Goal: Task Accomplishment & Management: Use online tool/utility

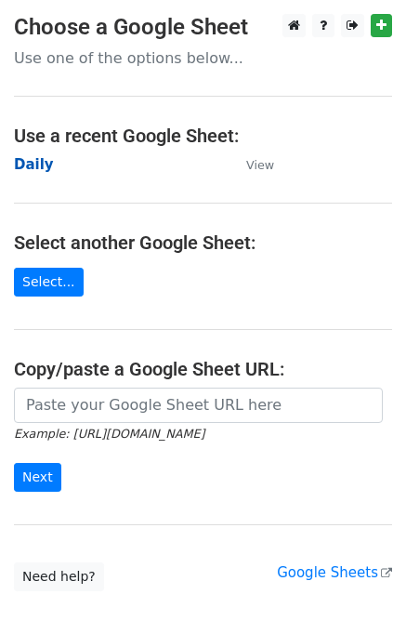
click at [24, 168] on strong "Daily" at bounding box center [34, 164] width 40 height 17
click at [35, 164] on strong "Daily" at bounding box center [34, 164] width 40 height 17
click at [26, 170] on strong "Daily" at bounding box center [34, 164] width 40 height 17
click at [28, 172] on strong "Daily" at bounding box center [34, 164] width 40 height 17
click at [31, 166] on strong "Daily" at bounding box center [34, 164] width 40 height 17
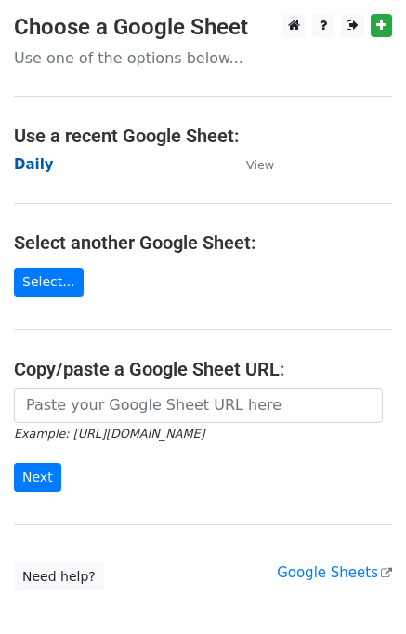
click at [31, 162] on strong "Daily" at bounding box center [34, 164] width 40 height 17
click at [33, 165] on strong "Daily" at bounding box center [34, 164] width 40 height 17
click at [40, 171] on strong "Daily" at bounding box center [34, 164] width 40 height 17
click at [27, 168] on strong "Daily" at bounding box center [34, 164] width 40 height 17
click at [29, 166] on strong "Daily" at bounding box center [34, 164] width 40 height 17
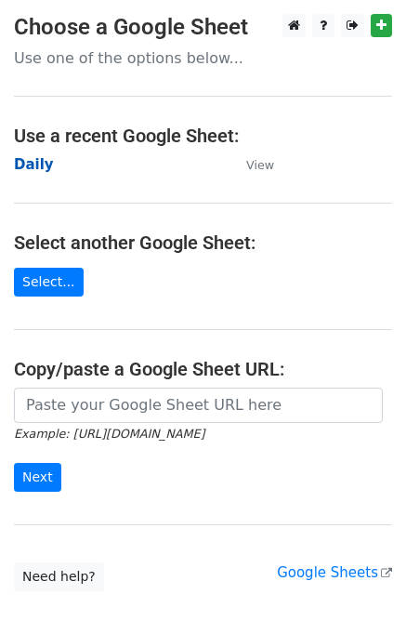
click at [31, 165] on strong "Daily" at bounding box center [34, 164] width 40 height 17
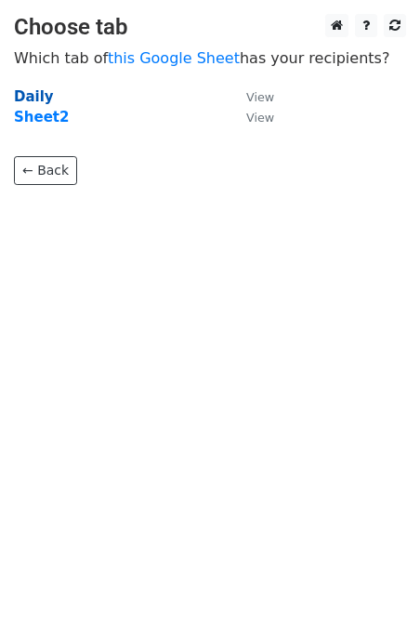
click at [35, 96] on strong "Daily" at bounding box center [34, 96] width 40 height 17
click at [37, 99] on strong "Daily" at bounding box center [34, 96] width 40 height 17
click at [37, 96] on strong "Daily" at bounding box center [34, 96] width 40 height 17
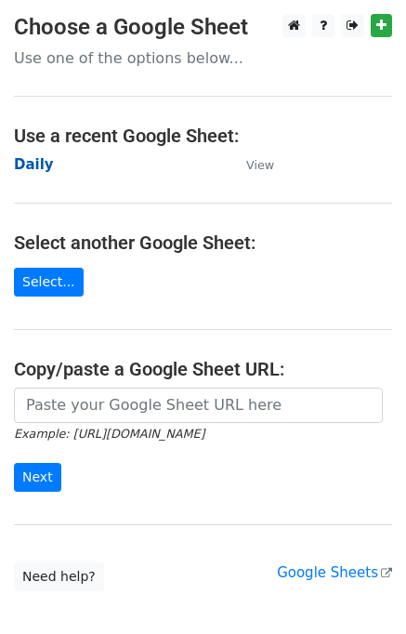
click at [28, 167] on strong "Daily" at bounding box center [34, 164] width 40 height 17
click at [23, 163] on strong "Daily" at bounding box center [34, 164] width 40 height 17
click at [27, 166] on strong "Daily" at bounding box center [34, 164] width 40 height 17
click at [33, 165] on strong "Daily" at bounding box center [34, 164] width 40 height 17
click at [37, 160] on strong "Daily" at bounding box center [34, 164] width 40 height 17
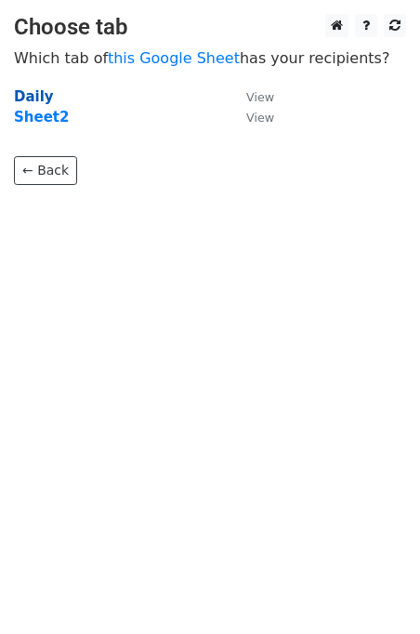
click at [45, 94] on strong "Daily" at bounding box center [34, 96] width 40 height 17
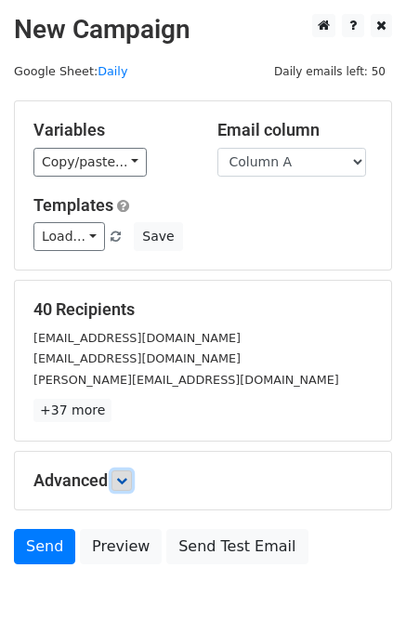
click at [121, 486] on link at bounding box center [122, 481] width 20 height 20
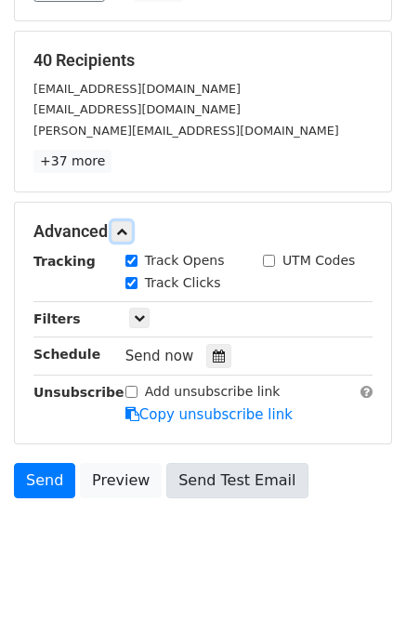
scroll to position [250, 0]
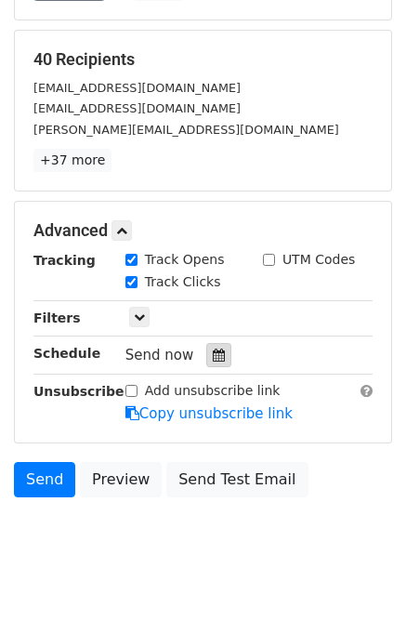
click at [216, 354] on div at bounding box center [218, 355] width 25 height 24
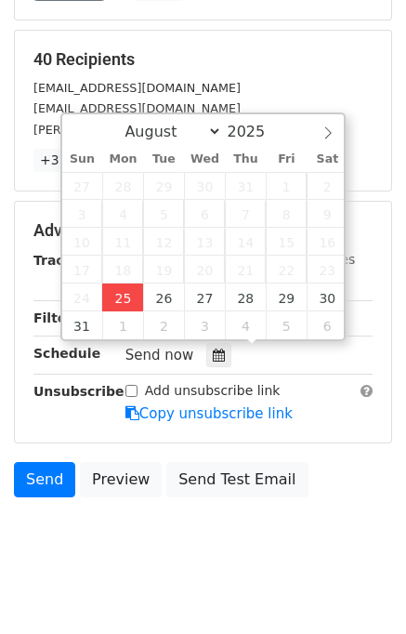
type input "2025-08-25 12:00"
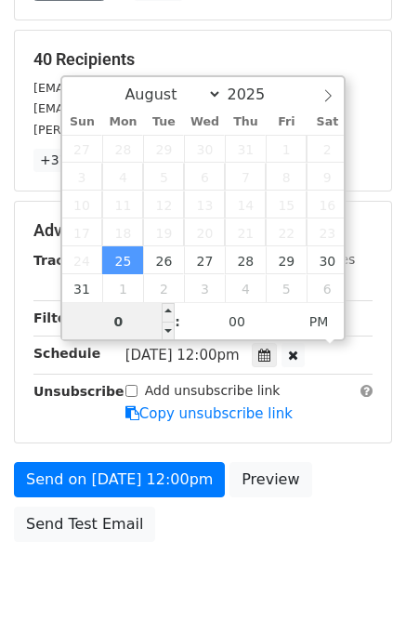
type input "01"
type input "2025-08-25 13:00"
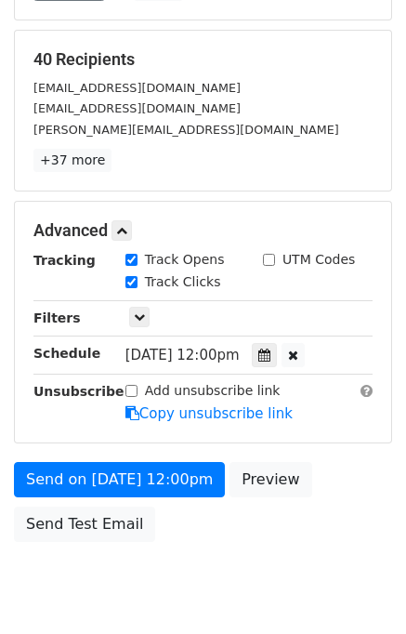
click at [326, 440] on form "Variables Copy/paste... {{Column A}} {{Column B}} {{Column C}} Email column Col…" at bounding box center [203, 200] width 379 height 701
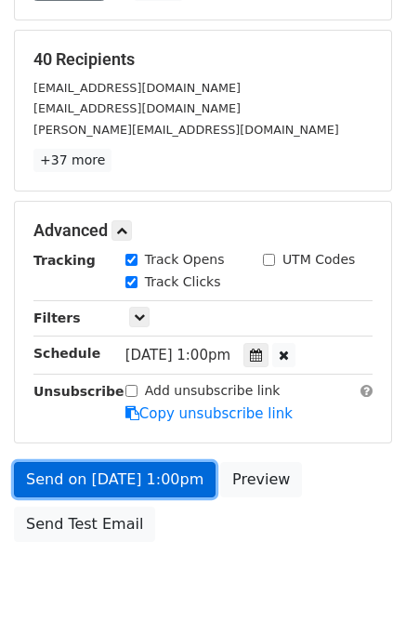
click at [97, 475] on link "Send on Aug 25 at 1:00pm" at bounding box center [115, 479] width 202 height 35
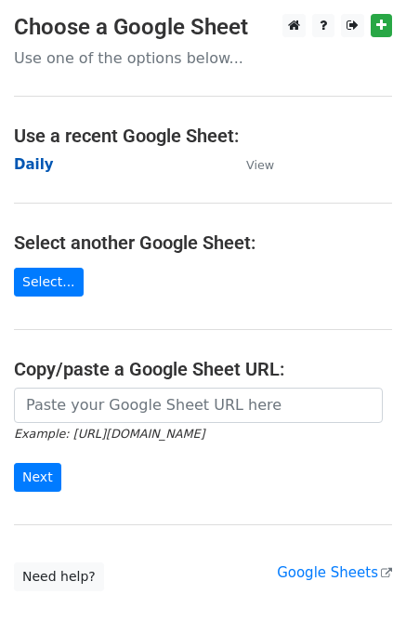
click at [41, 165] on strong "Daily" at bounding box center [34, 164] width 40 height 17
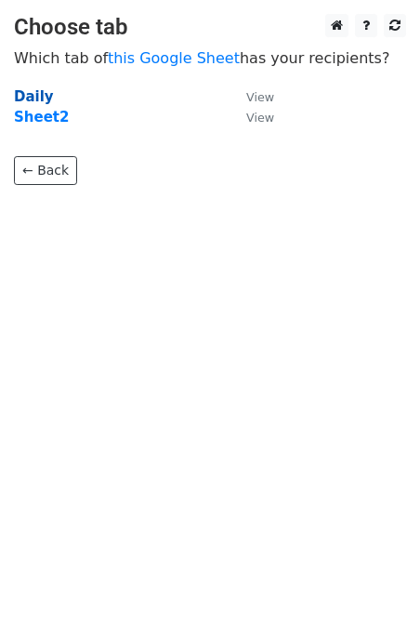
click at [28, 88] on strong "Daily" at bounding box center [34, 96] width 40 height 17
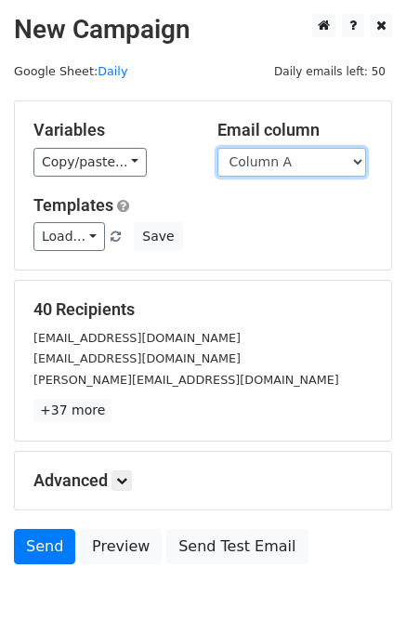
click at [303, 153] on select "Column A Column B Column C" at bounding box center [292, 162] width 149 height 29
select select "Column B"
click at [218, 148] on select "Column A Column B Column C" at bounding box center [292, 162] width 149 height 29
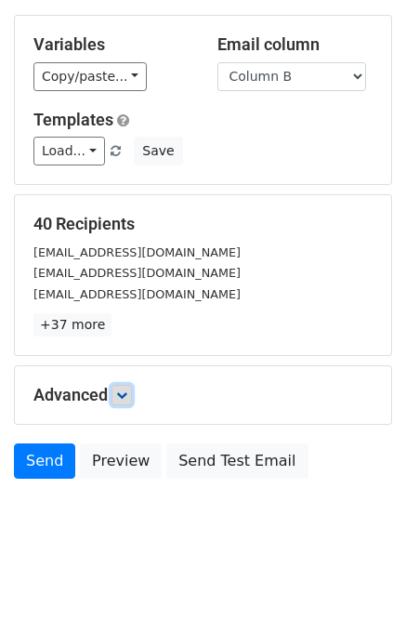
click at [132, 392] on link at bounding box center [122, 395] width 20 height 20
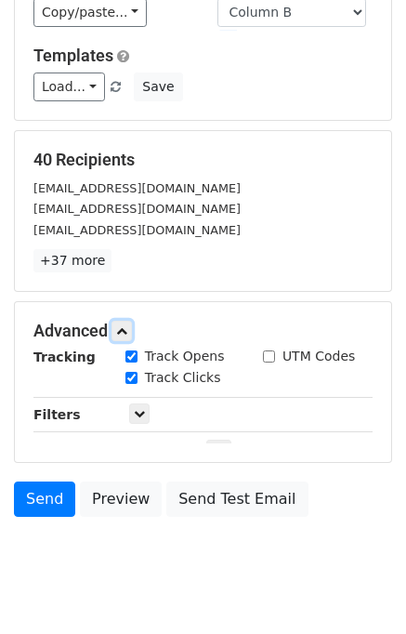
scroll to position [210, 0]
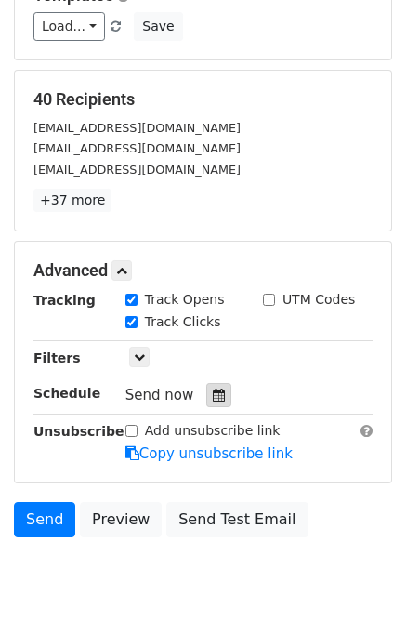
click at [213, 393] on icon at bounding box center [219, 395] width 12 height 13
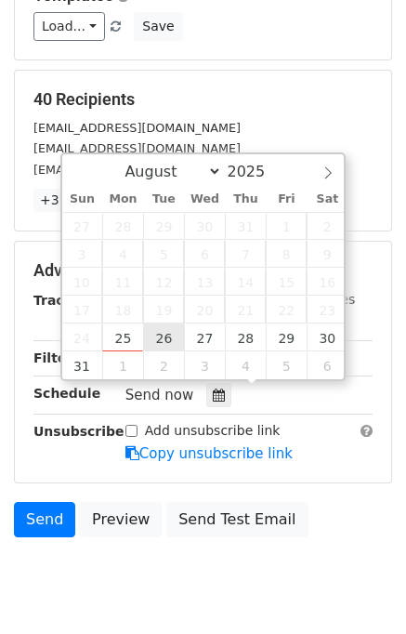
type input "2025-08-26 12:00"
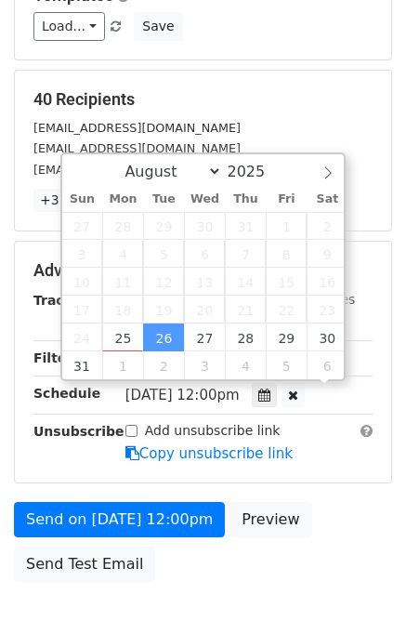
scroll to position [0, 0]
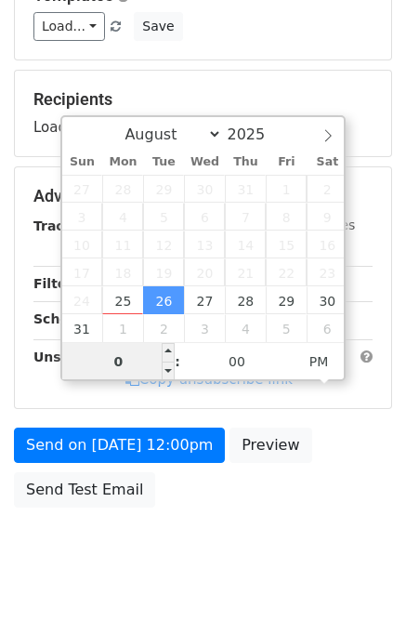
type input "02"
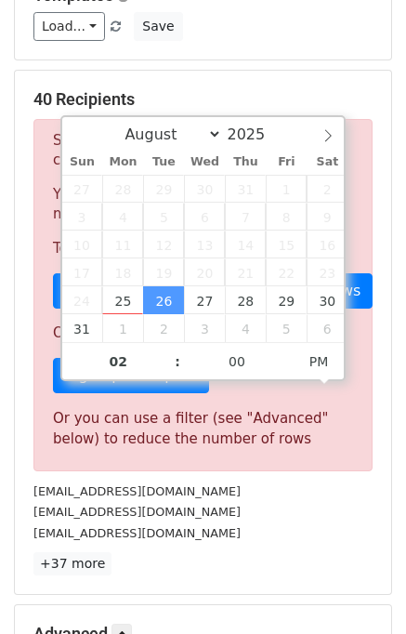
type input "2025-08-26 14:00"
click at [294, 529] on div "info@solvetheroomnj.com" at bounding box center [203, 533] width 367 height 21
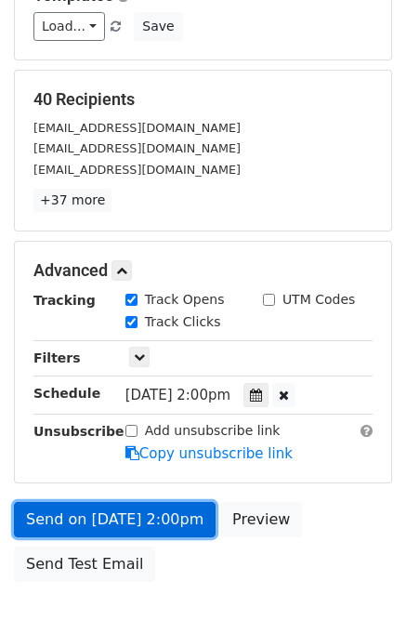
click at [138, 523] on link "Send on Aug 26 at 2:00pm" at bounding box center [115, 519] width 202 height 35
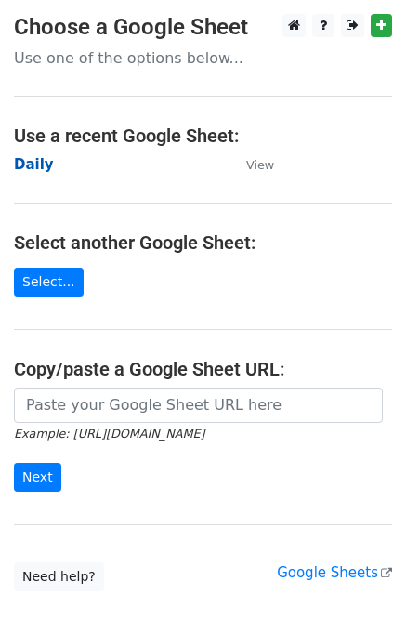
click at [34, 165] on strong "Daily" at bounding box center [34, 164] width 40 height 17
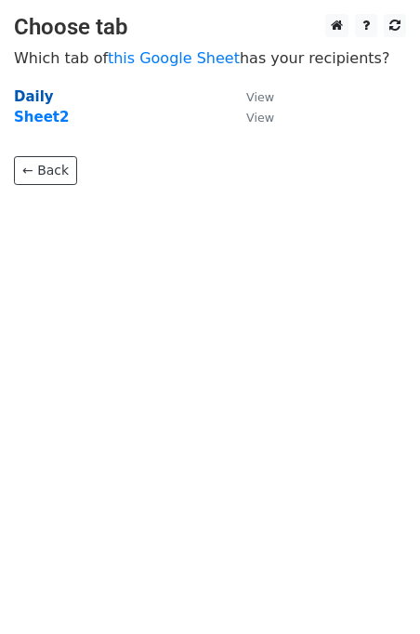
click at [35, 98] on strong "Daily" at bounding box center [34, 96] width 40 height 17
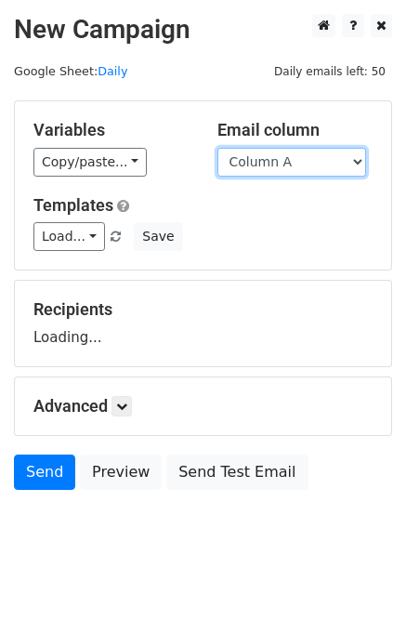
drag, startPoint x: 0, startPoint y: 0, endPoint x: 286, endPoint y: 166, distance: 331.3
click at [285, 159] on select "Column A Column B Column C" at bounding box center [292, 162] width 149 height 29
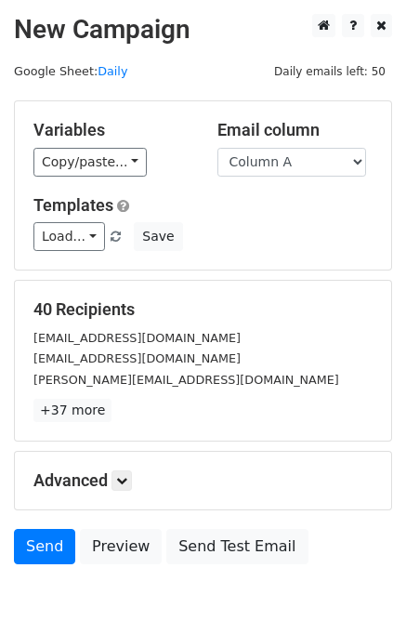
drag, startPoint x: 287, startPoint y: 174, endPoint x: 283, endPoint y: 231, distance: 56.9
click at [283, 230] on div "Load... No templates saved Save" at bounding box center [203, 236] width 367 height 29
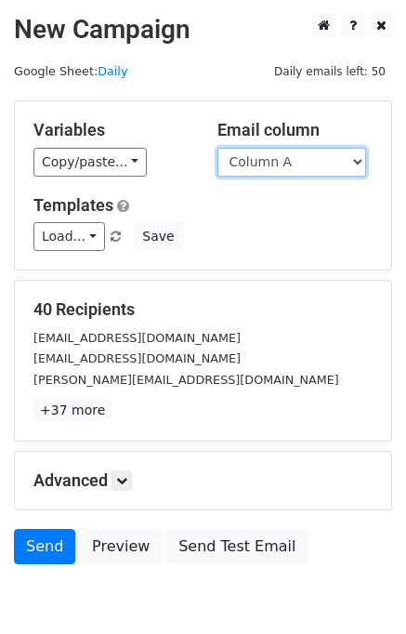
click at [279, 164] on select "Column A Column B Column C" at bounding box center [292, 162] width 149 height 29
select select "Column C"
click at [218, 148] on select "Column A Column B Column C" at bounding box center [292, 162] width 149 height 29
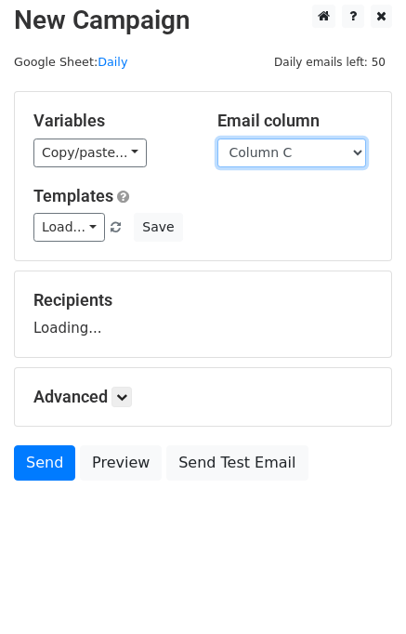
scroll to position [11, 0]
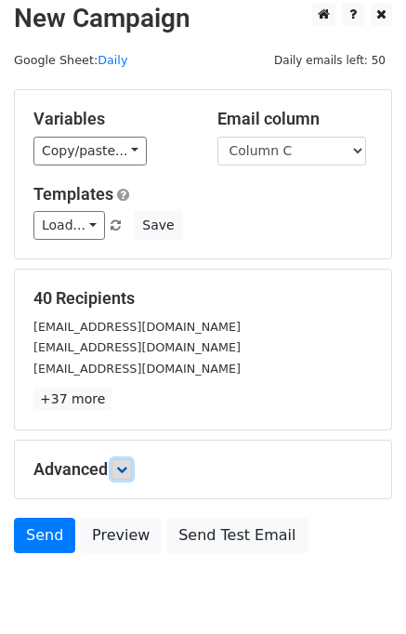
click at [124, 468] on icon at bounding box center [121, 469] width 11 height 11
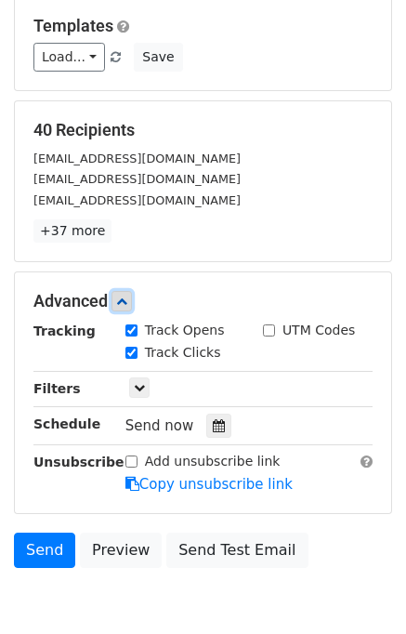
scroll to position [232, 0]
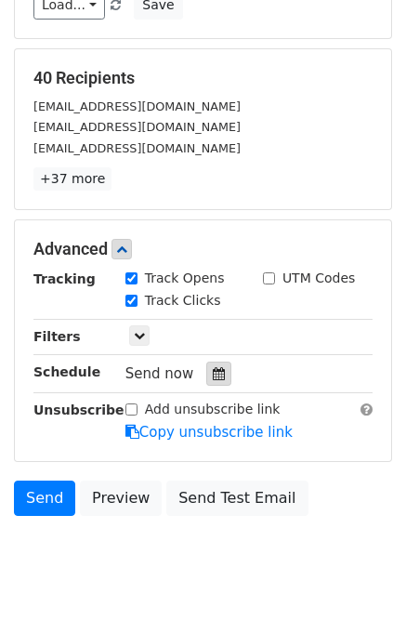
click at [213, 371] on icon at bounding box center [219, 373] width 12 height 13
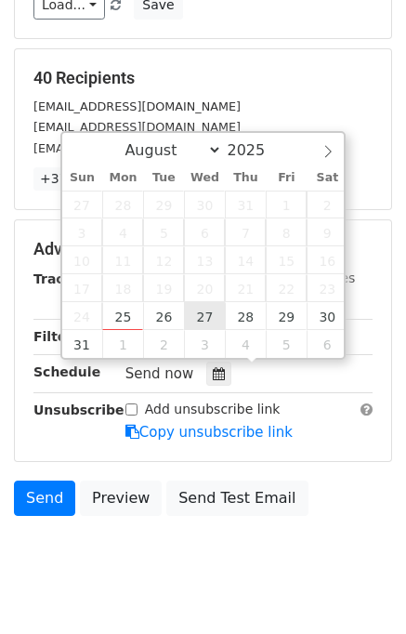
type input "2025-08-27 12:00"
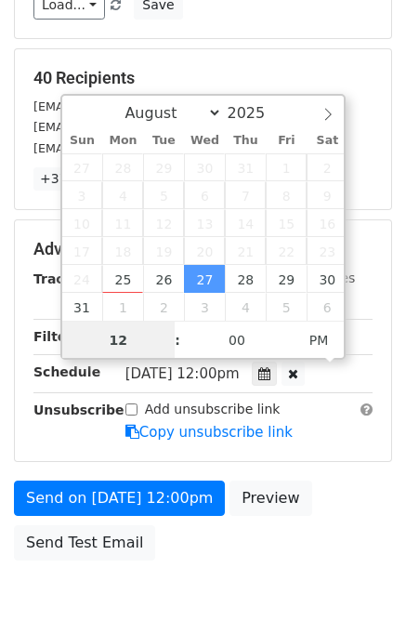
scroll to position [0, 0]
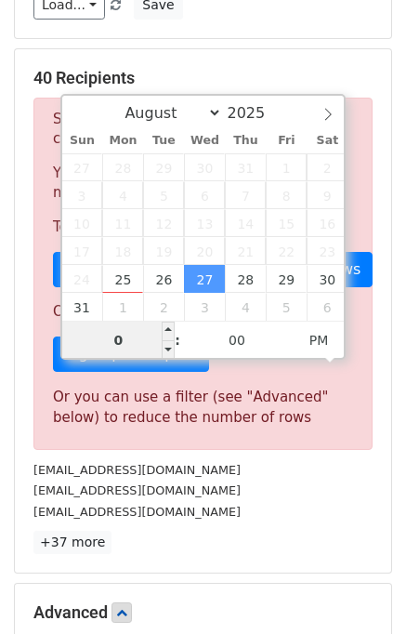
type input "03"
type input "2025-08-27 15:00"
click at [236, 466] on div "[EMAIL_ADDRESS][DOMAIN_NAME]" at bounding box center [203, 469] width 367 height 21
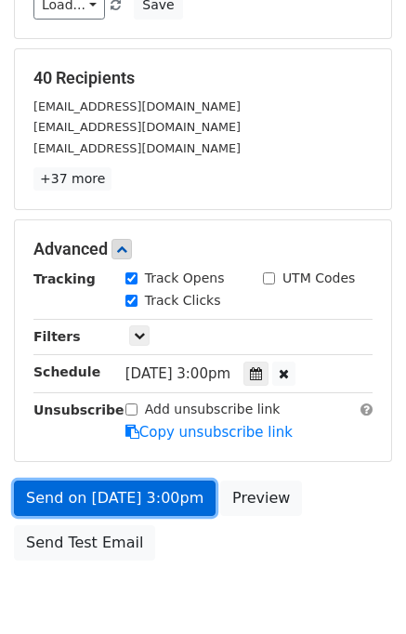
click at [87, 498] on link "Send on Aug 27 at 3:00pm" at bounding box center [115, 498] width 202 height 35
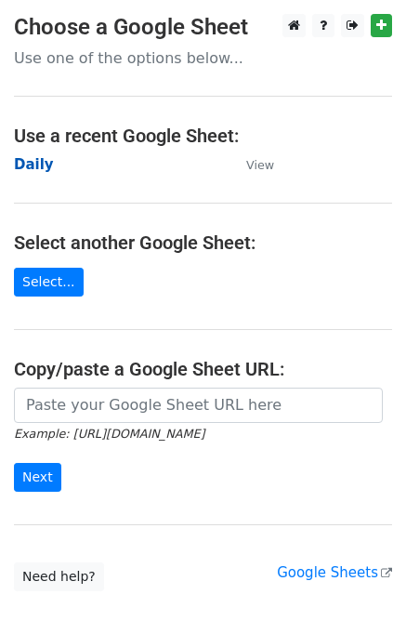
click at [33, 168] on strong "Daily" at bounding box center [34, 164] width 40 height 17
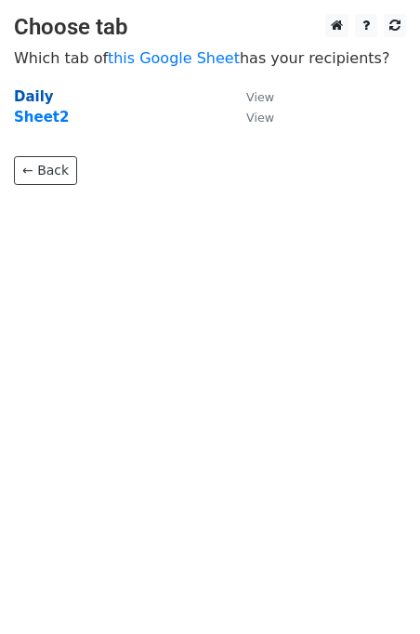
click at [45, 99] on strong "Daily" at bounding box center [34, 96] width 40 height 17
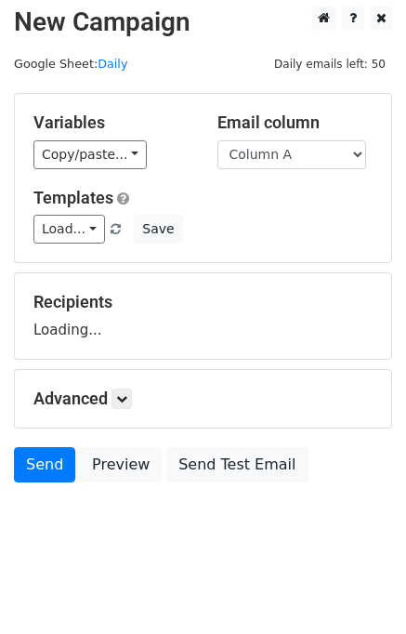
scroll to position [11, 0]
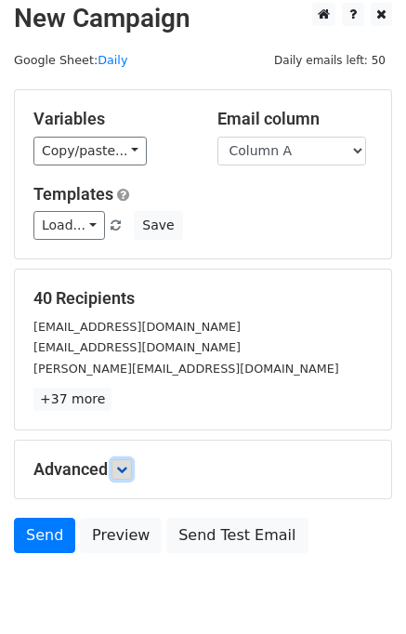
click at [126, 469] on icon at bounding box center [121, 469] width 11 height 11
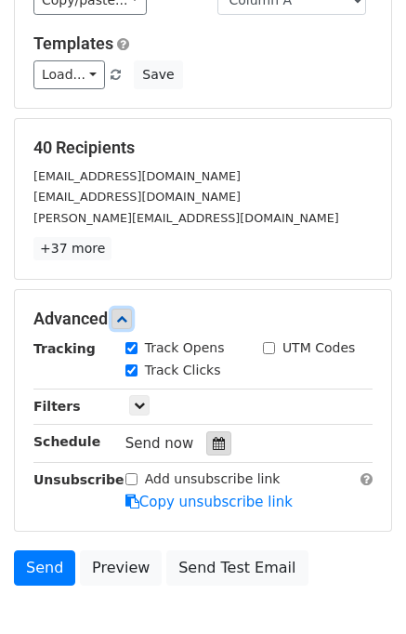
scroll to position [245, 0]
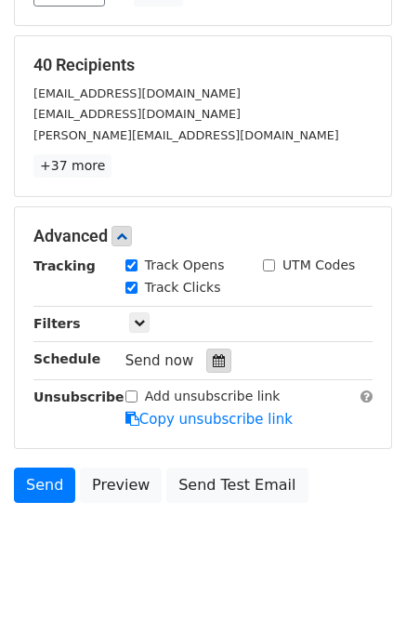
click at [213, 359] on icon at bounding box center [219, 360] width 12 height 13
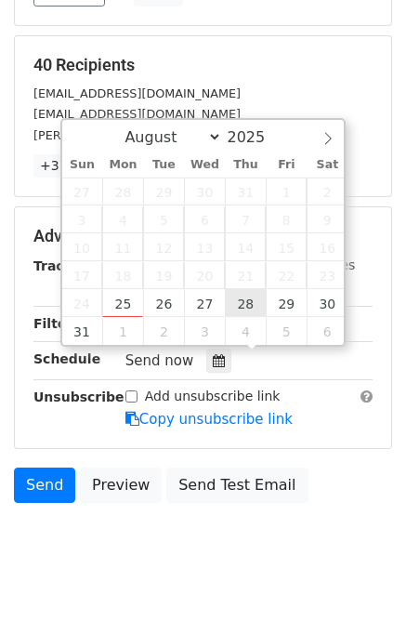
type input "2025-08-28 12:00"
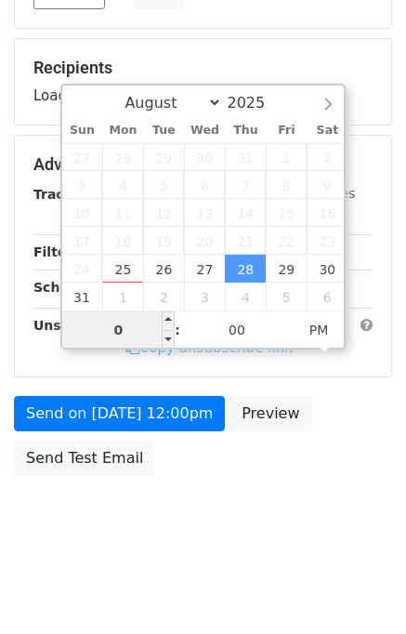
type input "04"
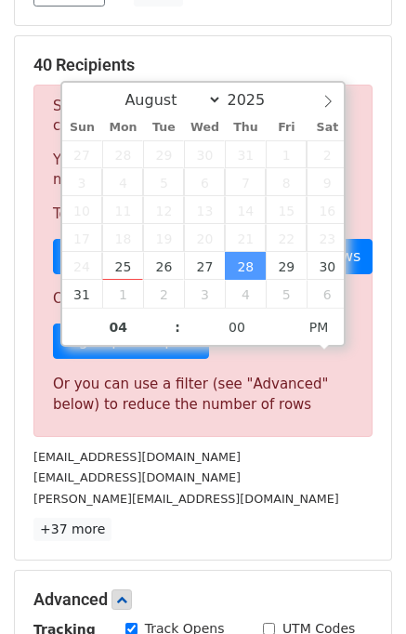
type input "2025-08-28 16:00"
click at [294, 493] on div "[PERSON_NAME][EMAIL_ADDRESS][DOMAIN_NAME]" at bounding box center [203, 498] width 367 height 21
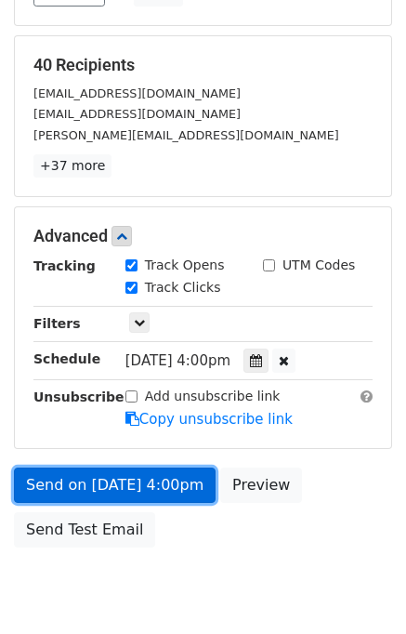
click at [138, 483] on link "Send on Aug 28 at 4:00pm" at bounding box center [115, 485] width 202 height 35
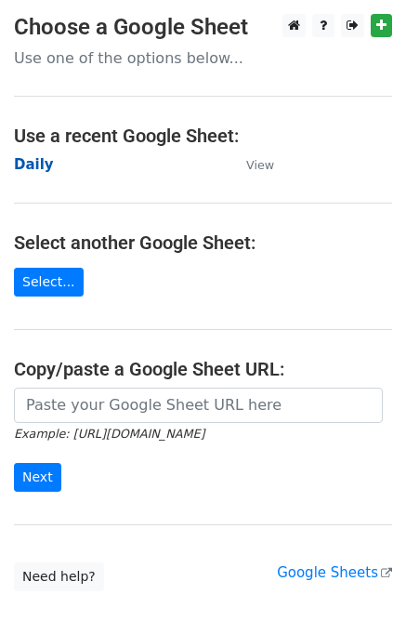
click at [20, 164] on strong "Daily" at bounding box center [34, 164] width 40 height 17
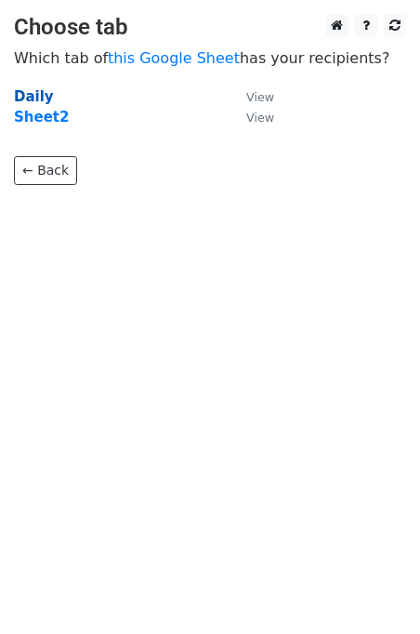
click at [35, 103] on strong "Daily" at bounding box center [34, 96] width 40 height 17
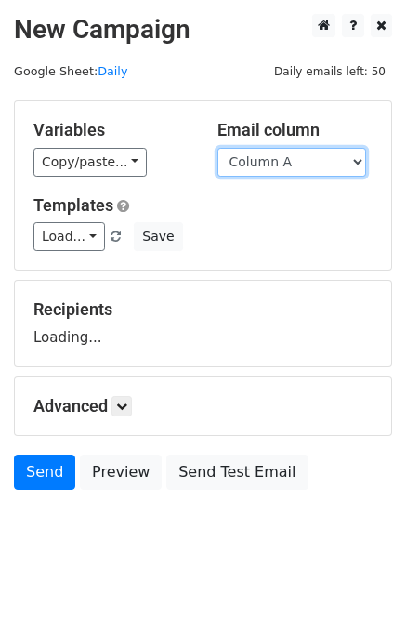
drag, startPoint x: 265, startPoint y: 163, endPoint x: 268, endPoint y: 177, distance: 14.2
click at [265, 163] on select "Column A Column B Column C" at bounding box center [292, 162] width 149 height 29
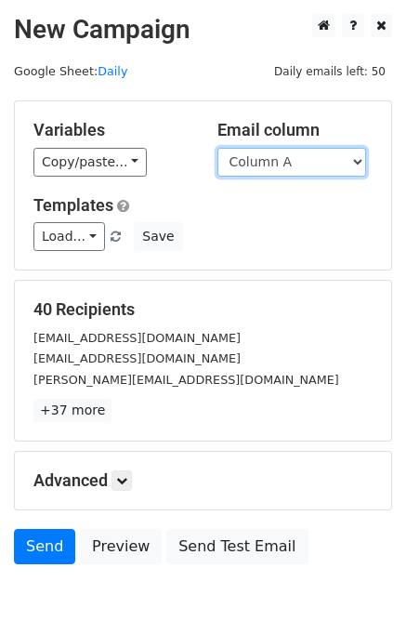
click at [271, 163] on select "Column A Column B Column C" at bounding box center [292, 162] width 149 height 29
select select "Column B"
click at [218, 148] on select "Column A Column B Column C" at bounding box center [292, 162] width 149 height 29
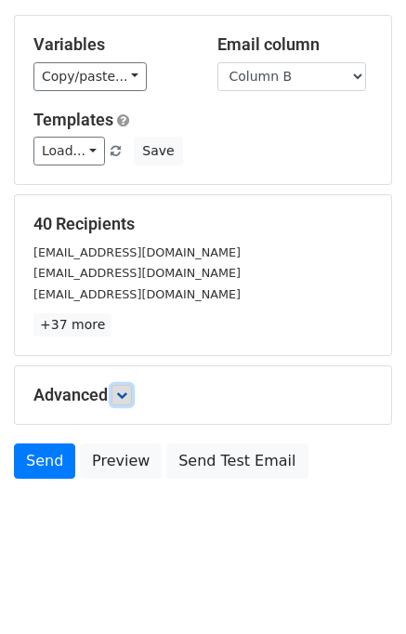
click at [127, 392] on icon at bounding box center [121, 395] width 11 height 11
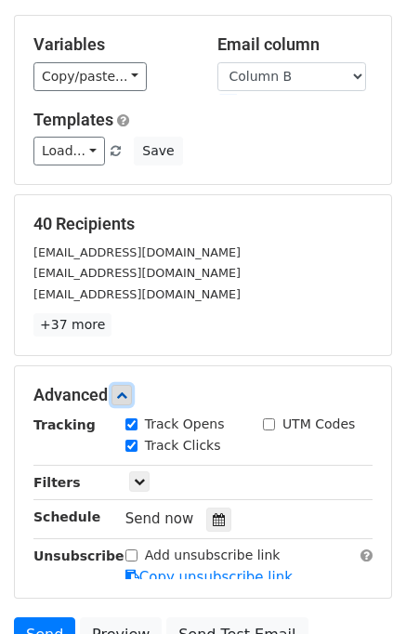
scroll to position [227, 0]
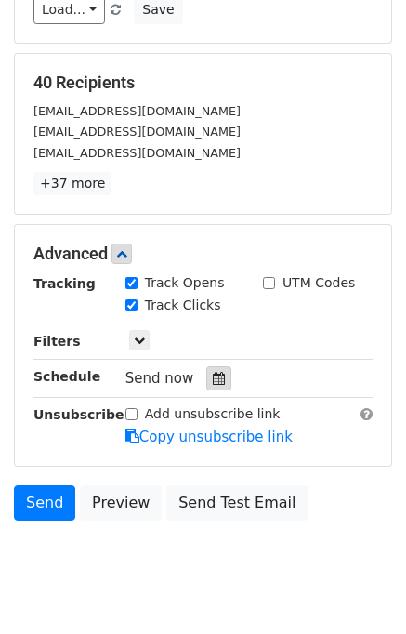
click at [214, 372] on icon at bounding box center [219, 378] width 12 height 13
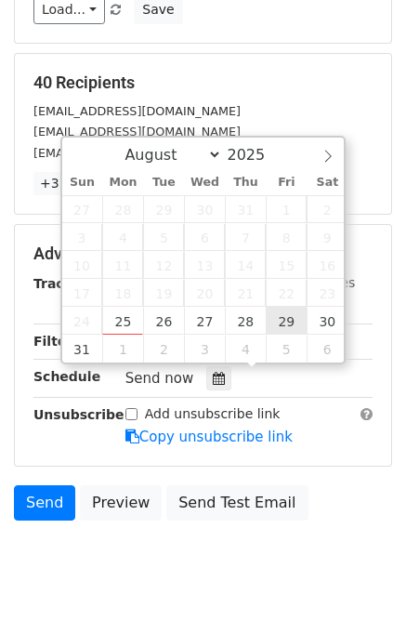
type input "2025-08-29 12:00"
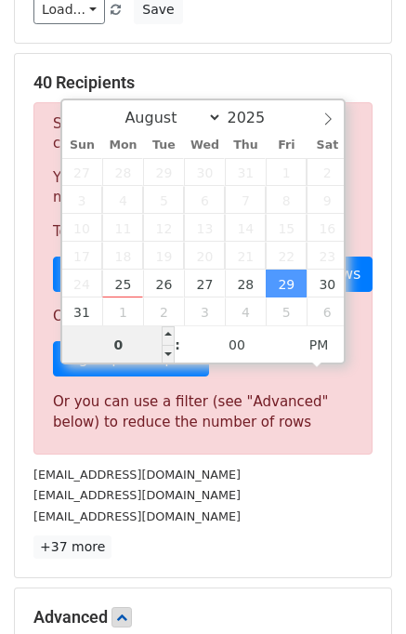
type input "05"
type input "2025-08-29 17:00"
click at [266, 492] on div "info@delightselfstorage.com" at bounding box center [203, 495] width 367 height 21
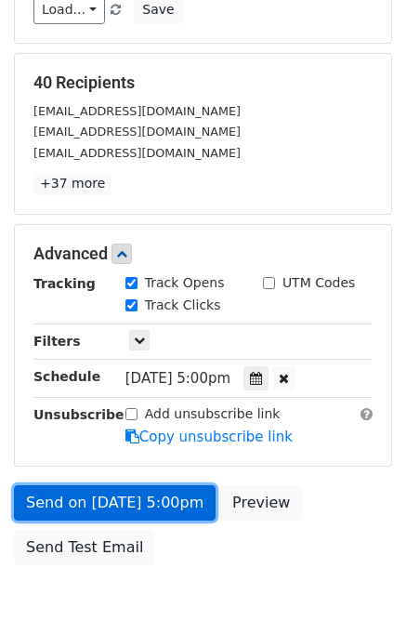
click at [69, 497] on link "Send on Aug 29 at 5:00pm" at bounding box center [115, 502] width 202 height 35
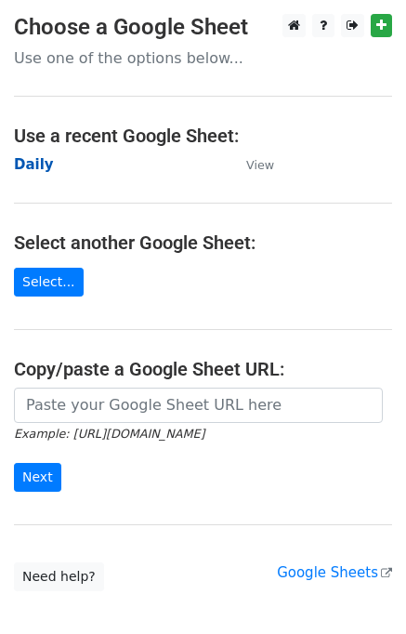
click at [33, 168] on strong "Daily" at bounding box center [34, 164] width 40 height 17
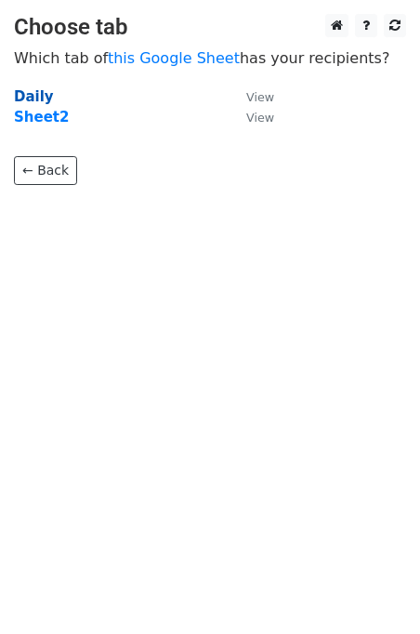
click at [33, 99] on strong "Daily" at bounding box center [34, 96] width 40 height 17
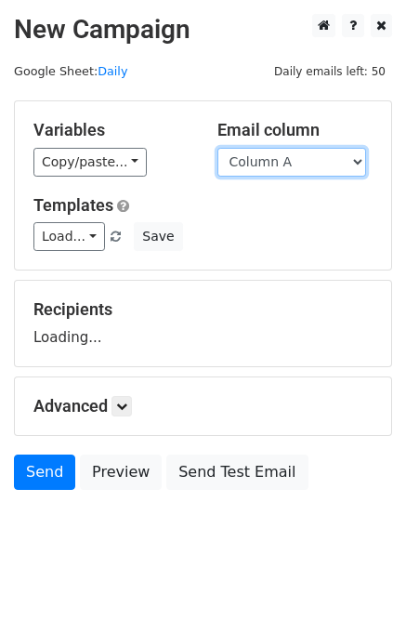
click at [308, 166] on select "Column A Column B Column C" at bounding box center [292, 162] width 149 height 29
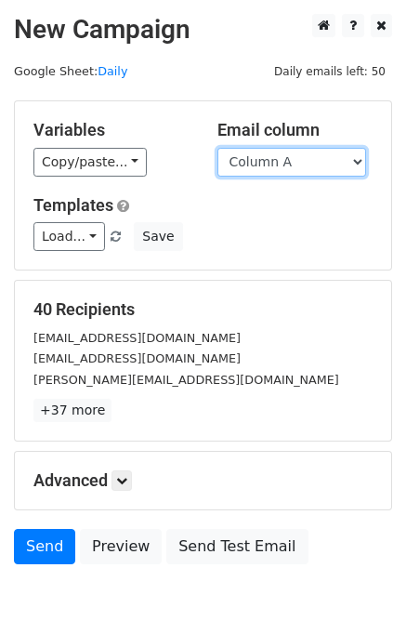
click at [297, 166] on select "Column A Column B Column C" at bounding box center [292, 162] width 149 height 29
select select "Column C"
click at [218, 148] on select "Column A Column B Column C" at bounding box center [292, 162] width 149 height 29
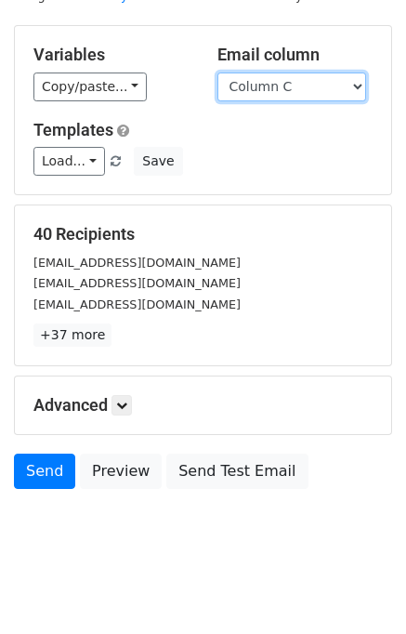
scroll to position [86, 0]
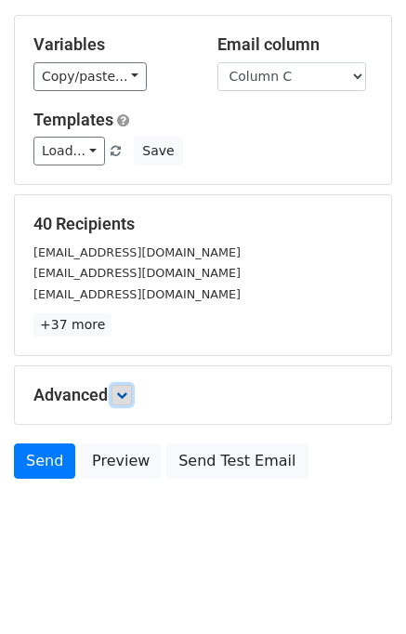
click at [126, 399] on link at bounding box center [122, 395] width 20 height 20
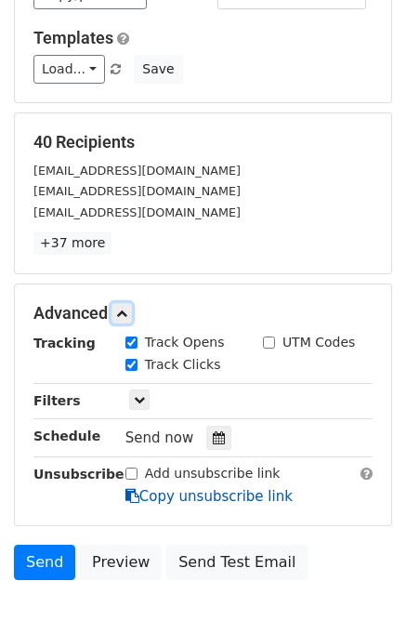
scroll to position [267, 0]
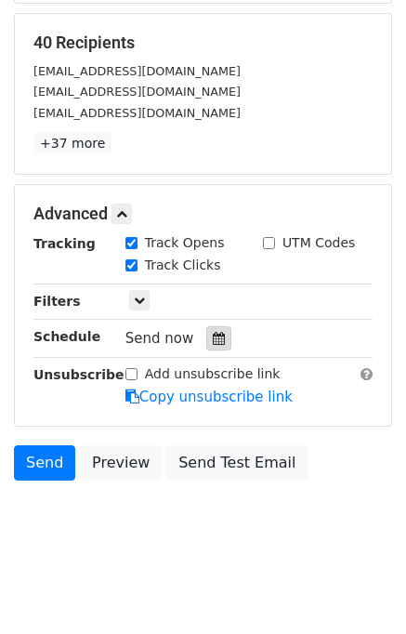
click at [213, 333] on icon at bounding box center [219, 338] width 12 height 13
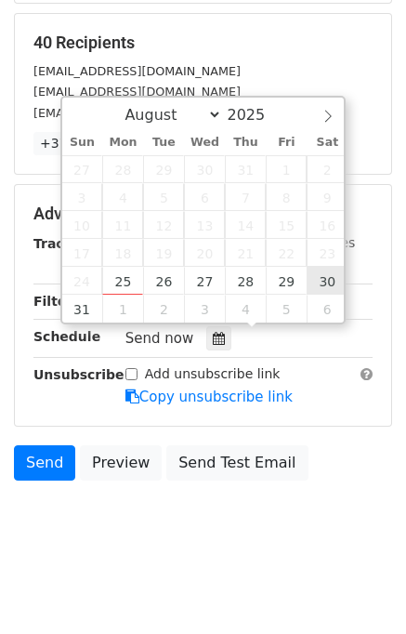
type input "[DATE] 12:00"
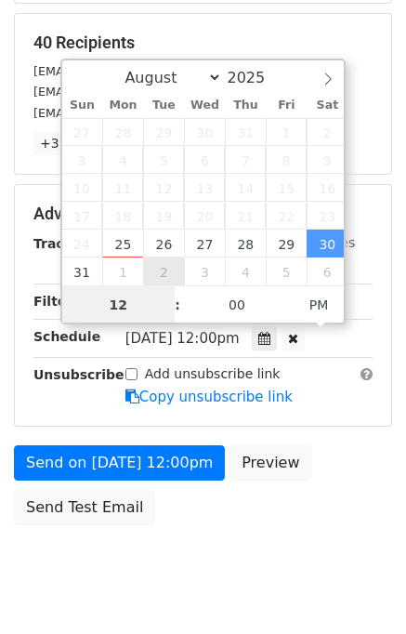
scroll to position [237, 0]
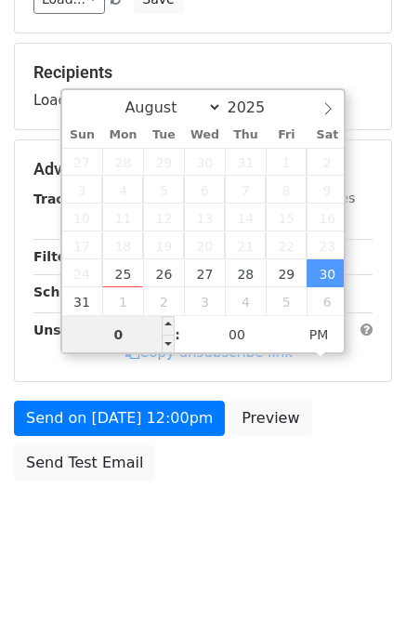
type input "06"
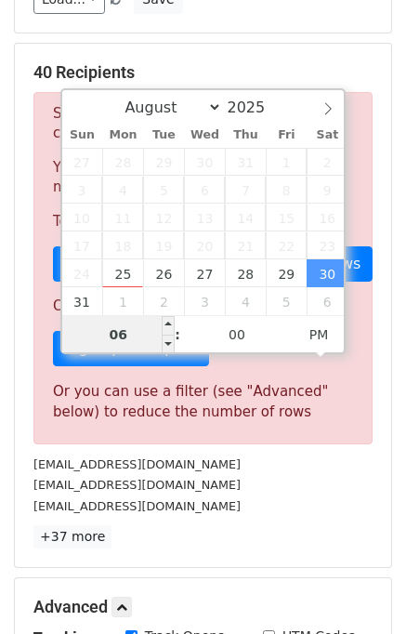
scroll to position [267, 0]
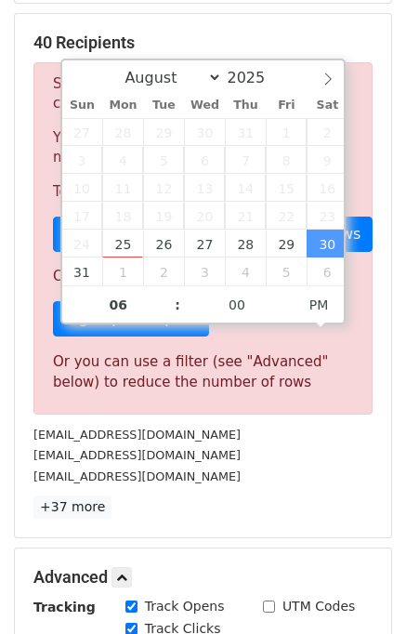
type input "[DATE] 18:00"
click at [245, 473] on div "[EMAIL_ADDRESS][DOMAIN_NAME]" at bounding box center [203, 476] width 367 height 21
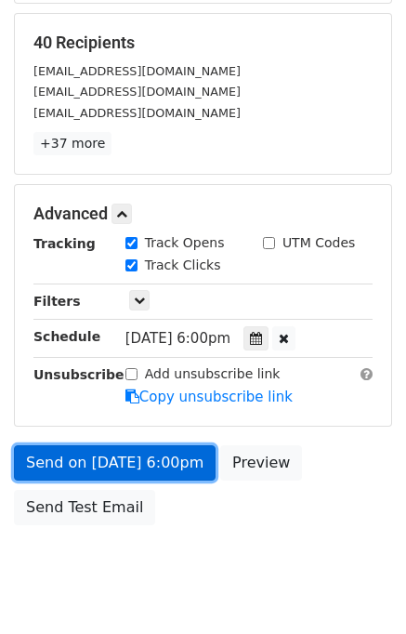
click at [145, 465] on link "Send on [DATE] 6:00pm" at bounding box center [115, 462] width 202 height 35
